Goal: Information Seeking & Learning: Learn about a topic

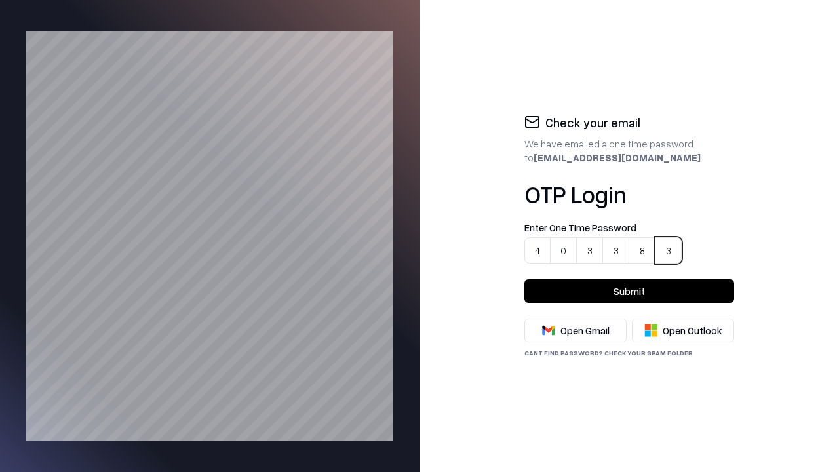
type input "******"
click at [629, 291] on button "Submit" at bounding box center [630, 291] width 210 height 24
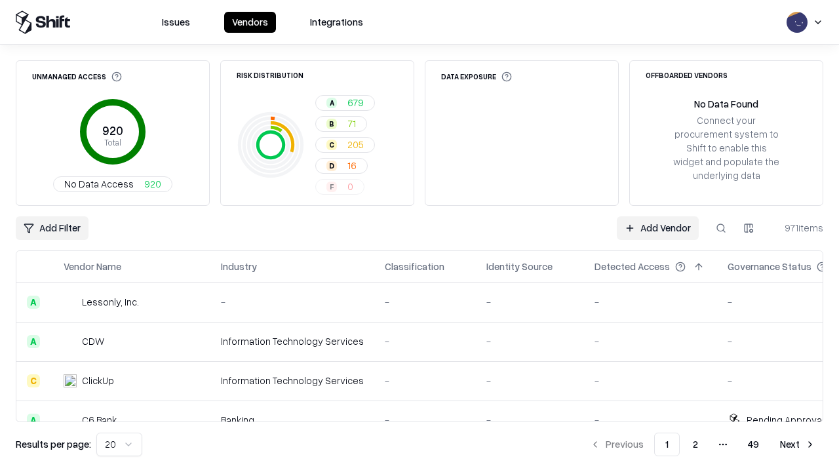
click at [117, 445] on html "Issues Vendors Integrations Unmanaged Access 920 Total No Data Access 920 Risk …" at bounding box center [419, 236] width 839 height 472
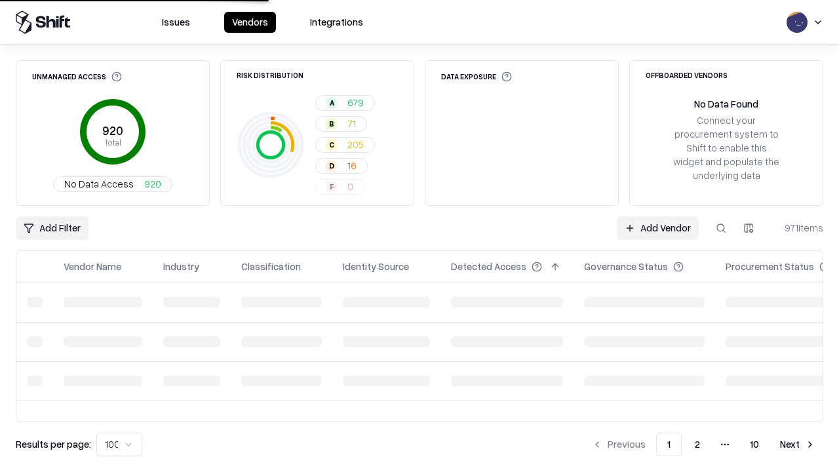
click at [798, 445] on button "Next" at bounding box center [797, 445] width 51 height 24
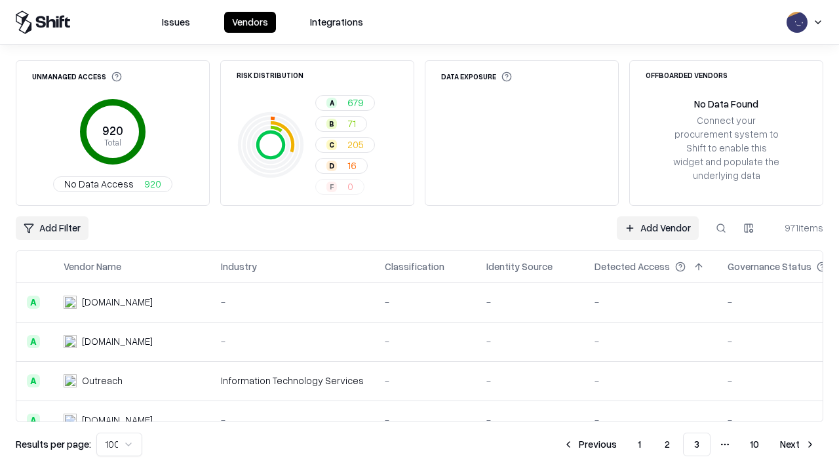
click at [798, 445] on button "Next" at bounding box center [797, 445] width 51 height 24
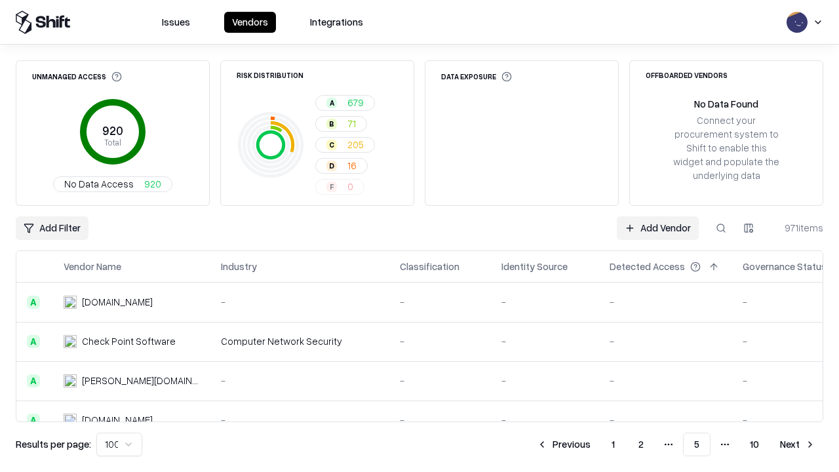
click at [798, 445] on button "Next" at bounding box center [797, 445] width 51 height 24
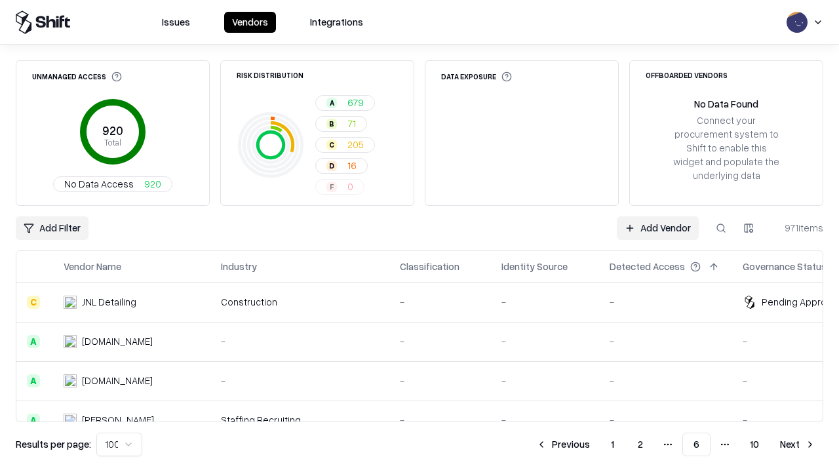
click at [798, 445] on button "Next" at bounding box center [797, 445] width 51 height 24
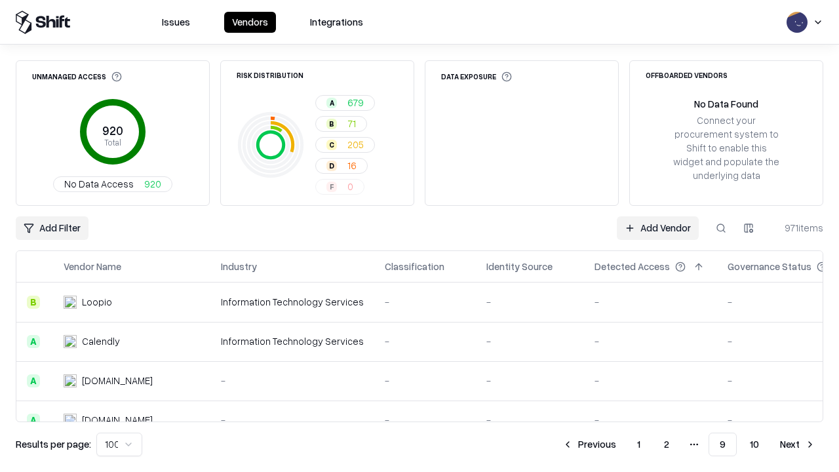
click at [798, 445] on button "Next" at bounding box center [797, 445] width 51 height 24
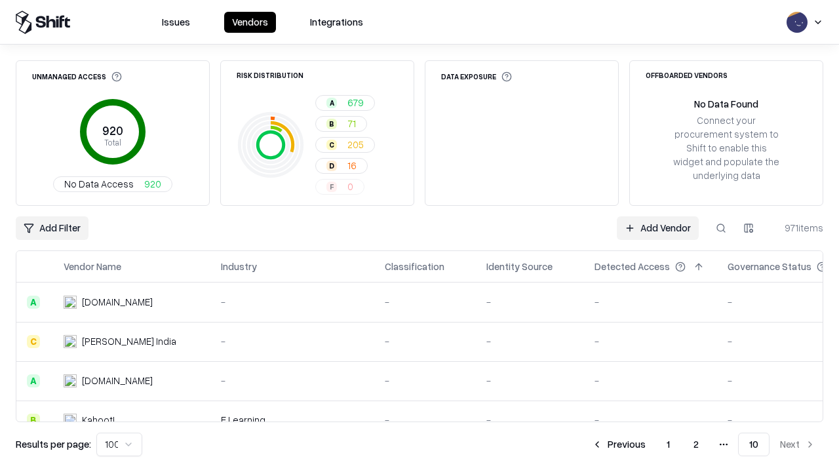
click at [620, 445] on button "Previous" at bounding box center [619, 445] width 70 height 24
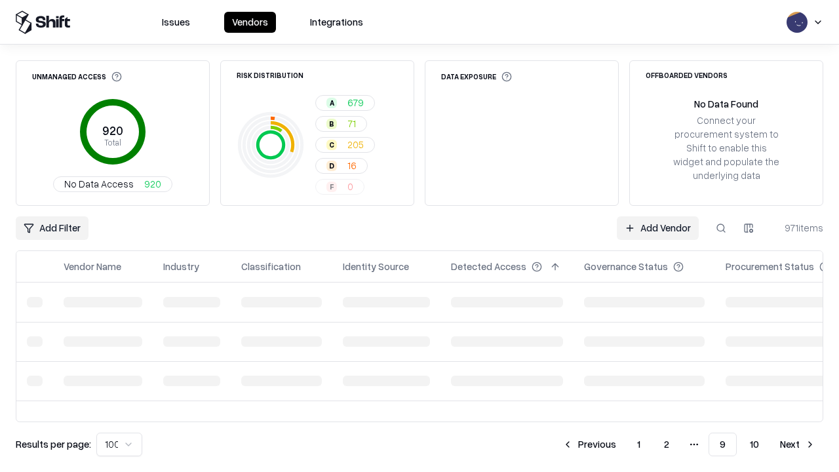
click at [591, 445] on button "Previous" at bounding box center [590, 445] width 70 height 24
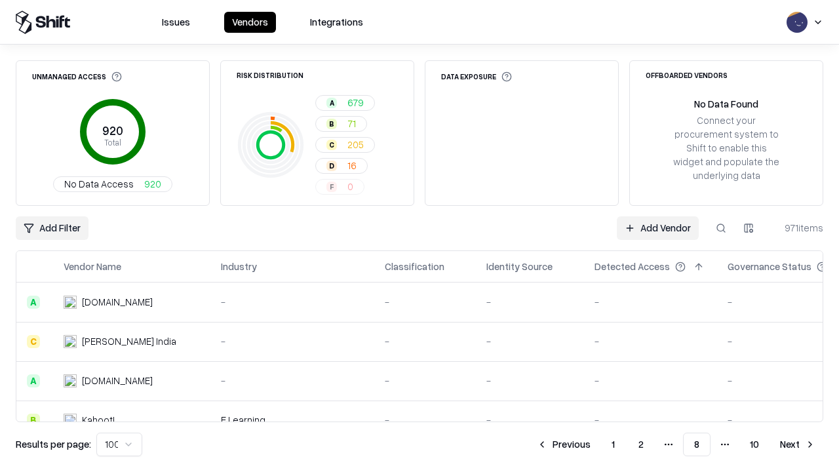
click at [565, 445] on button "Previous" at bounding box center [564, 445] width 70 height 24
